Goal: Navigation & Orientation: Find specific page/section

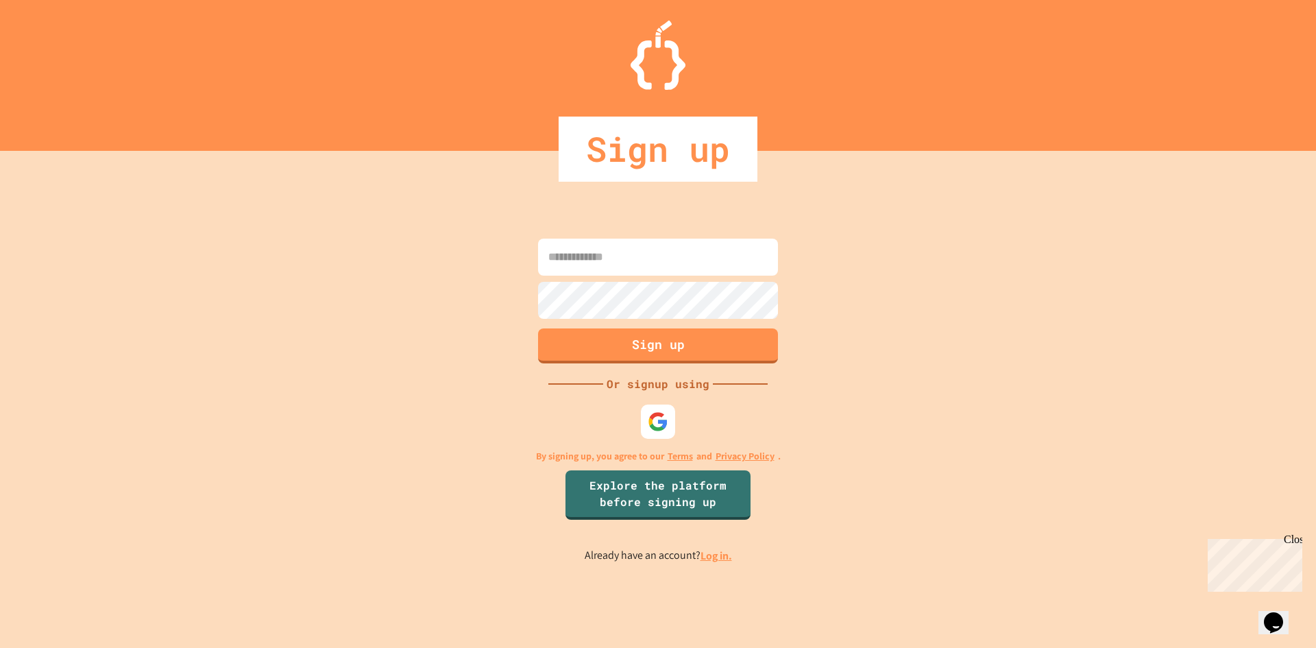
click at [716, 557] on link "Log in." at bounding box center [717, 555] width 32 height 14
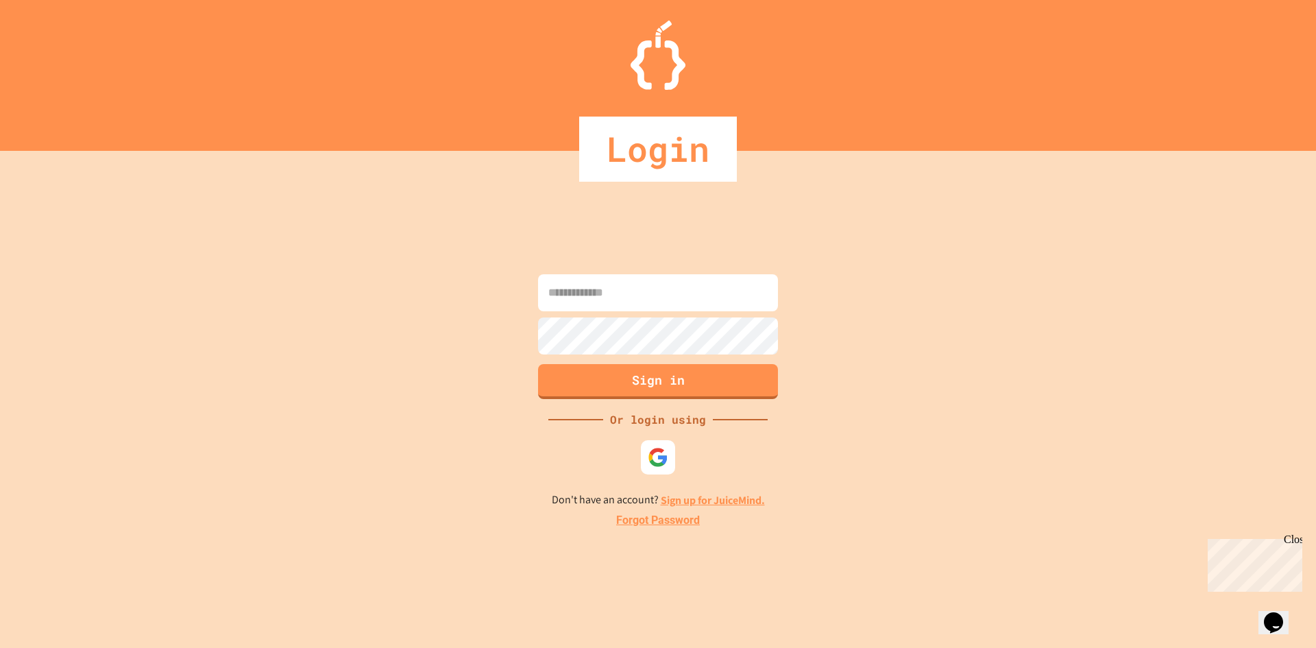
click at [638, 287] on input at bounding box center [658, 292] width 240 height 37
type input "*"
type input "**********"
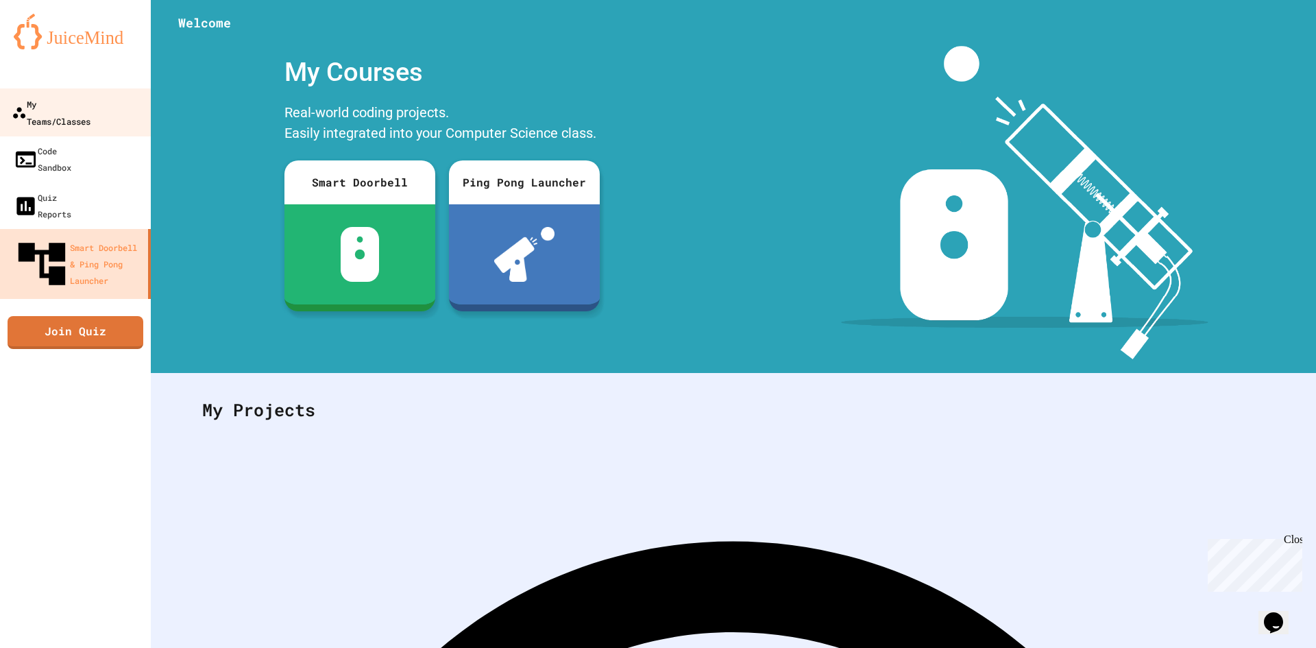
click at [90, 105] on div "My Teams/Classes" at bounding box center [51, 112] width 79 height 34
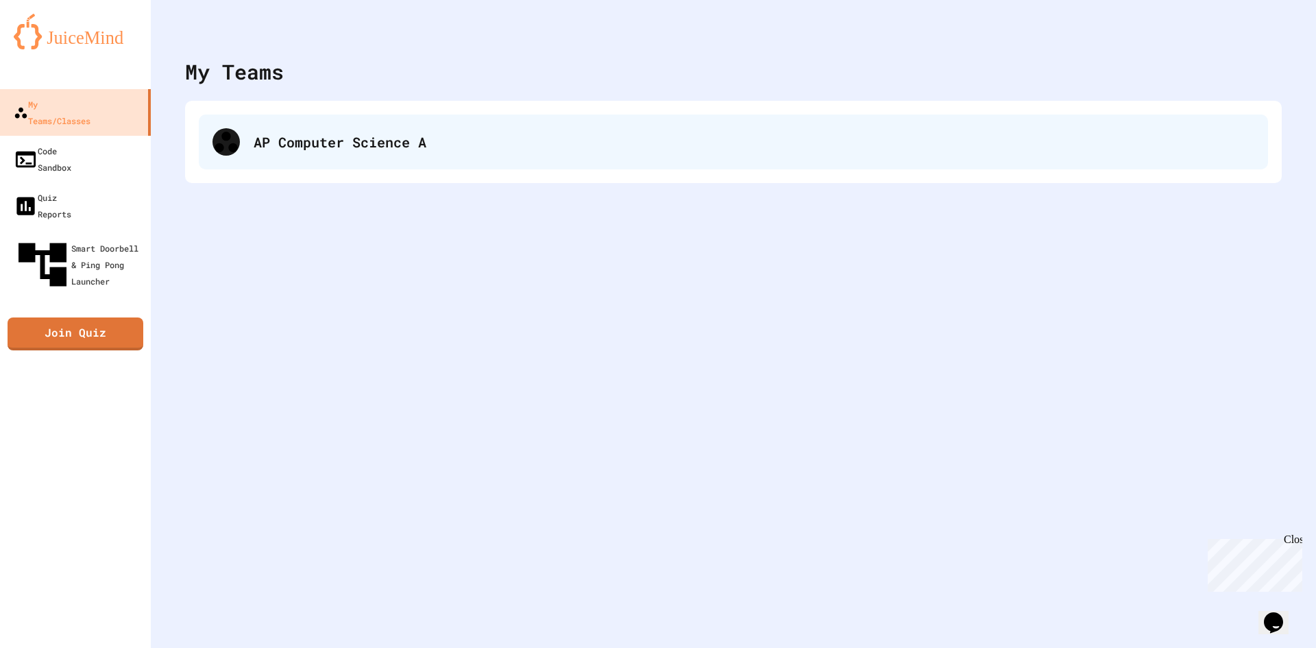
click at [261, 152] on div "AP Computer Science A" at bounding box center [733, 141] width 1069 height 55
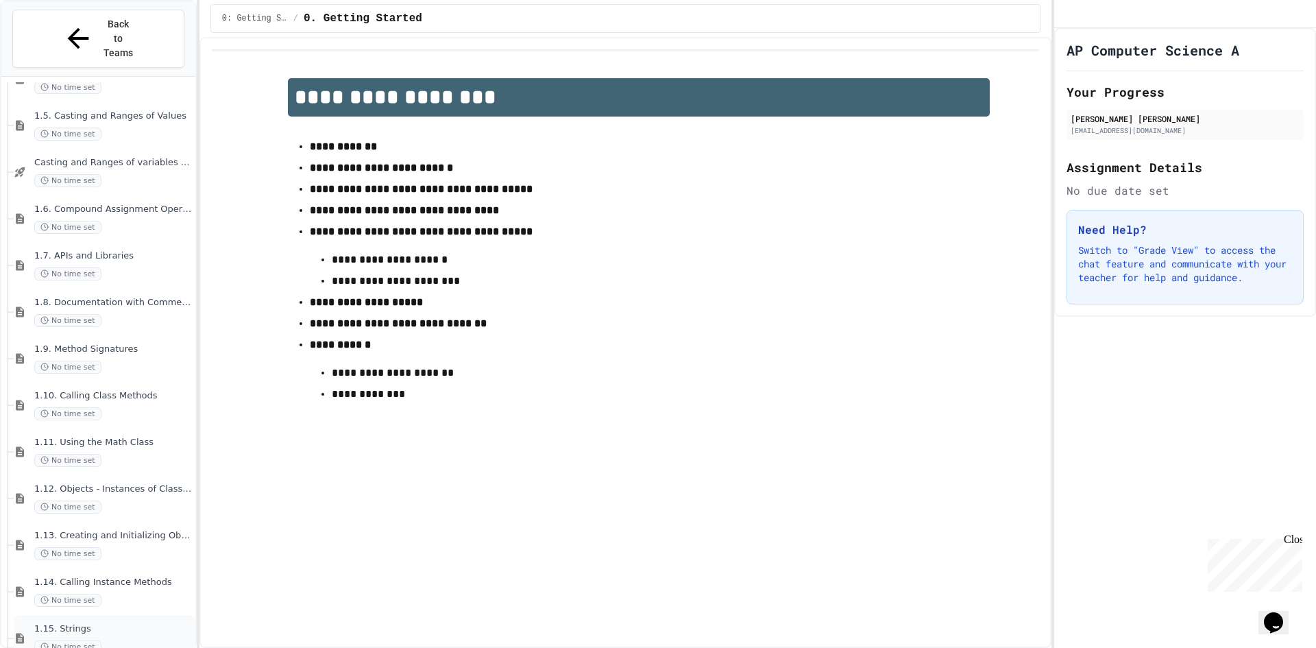
click at [70, 640] on span "No time set" at bounding box center [67, 646] width 67 height 13
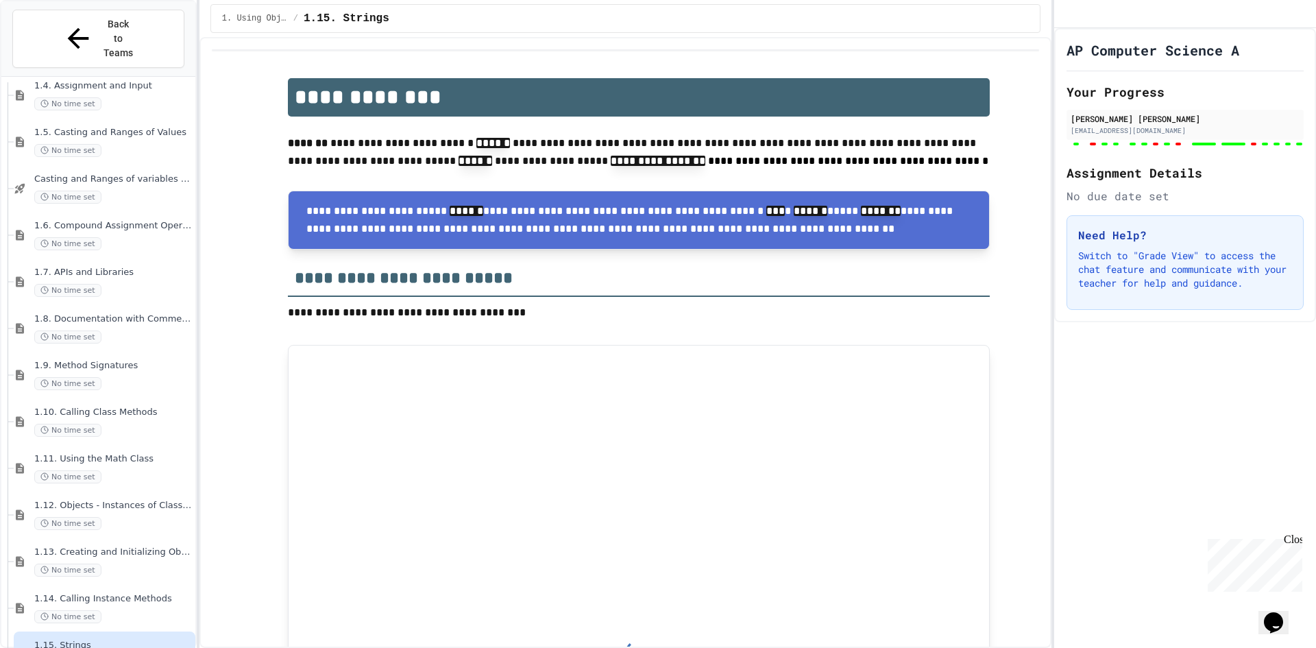
scroll to position [781, 0]
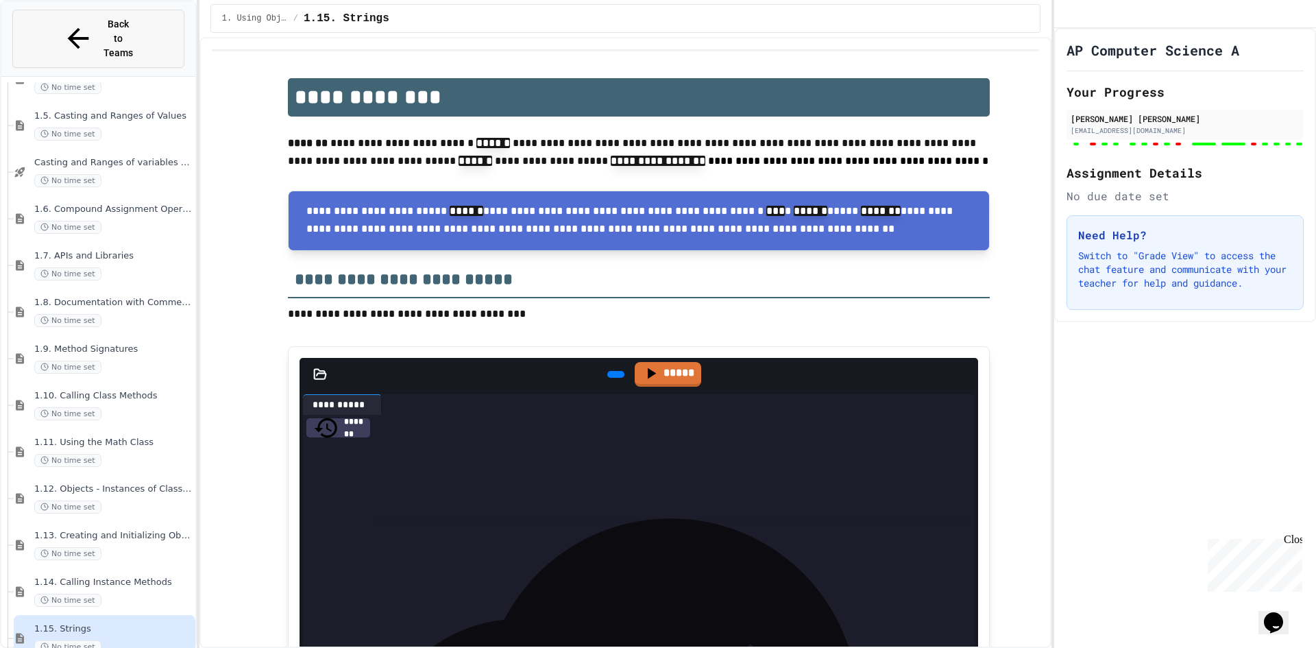
click at [119, 34] on button "Back to Teams" at bounding box center [98, 39] width 172 height 58
